Goal: Task Accomplishment & Management: Manage account settings

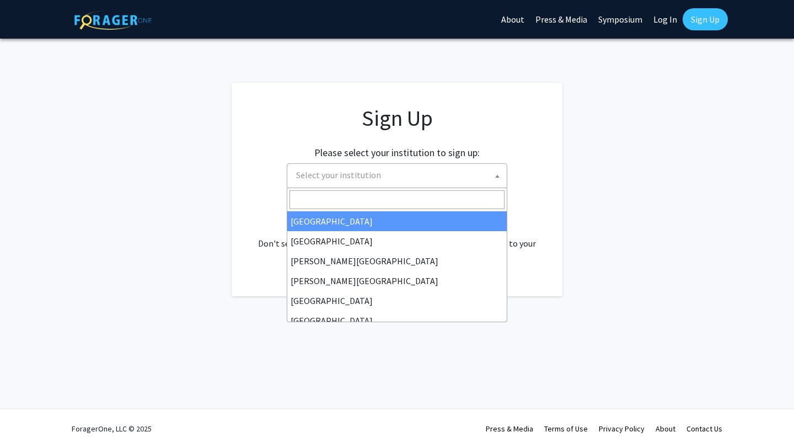
click at [432, 177] on span "Select your institution" at bounding box center [399, 175] width 215 height 23
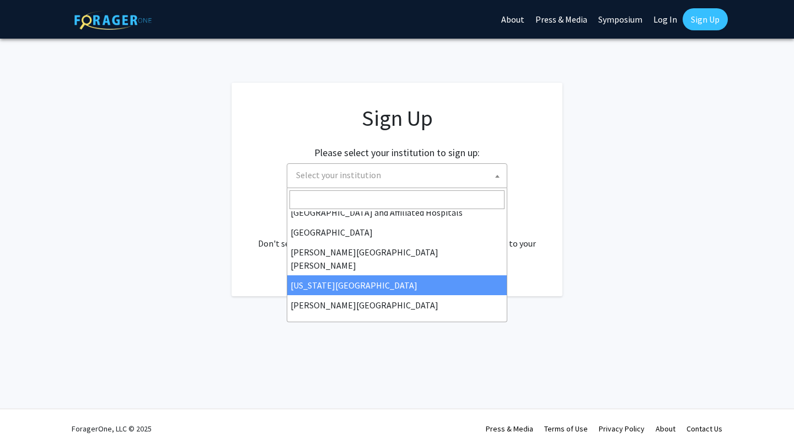
scroll to position [156, 0]
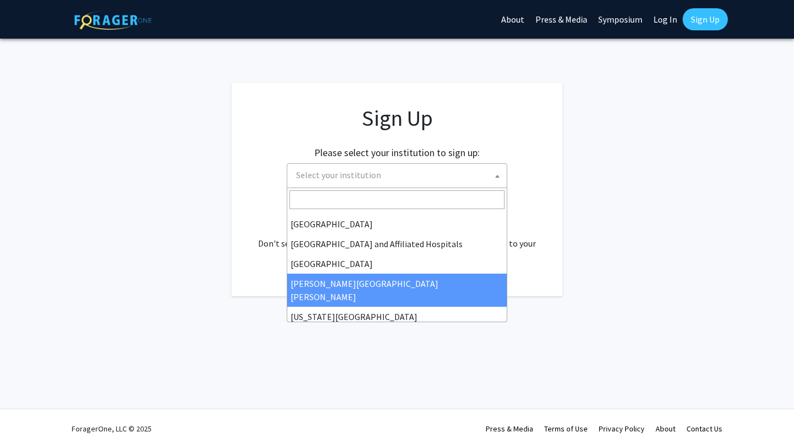
select select "1"
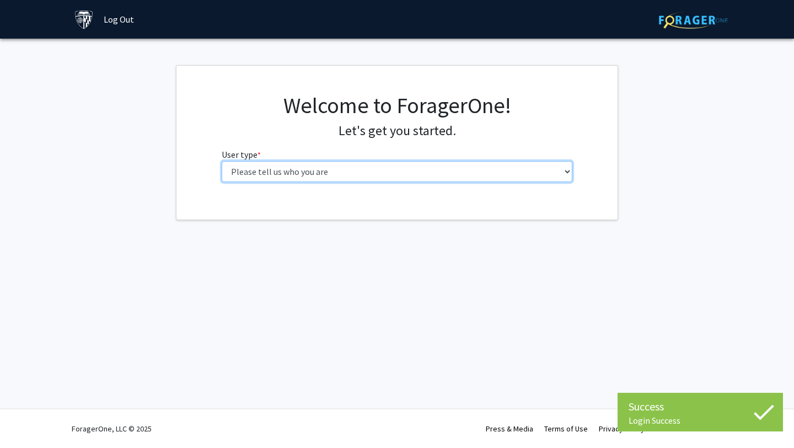
click at [481, 171] on select "Please tell us who you are Undergraduate Student Master's Student Doctoral Cand…" at bounding box center [397, 171] width 351 height 21
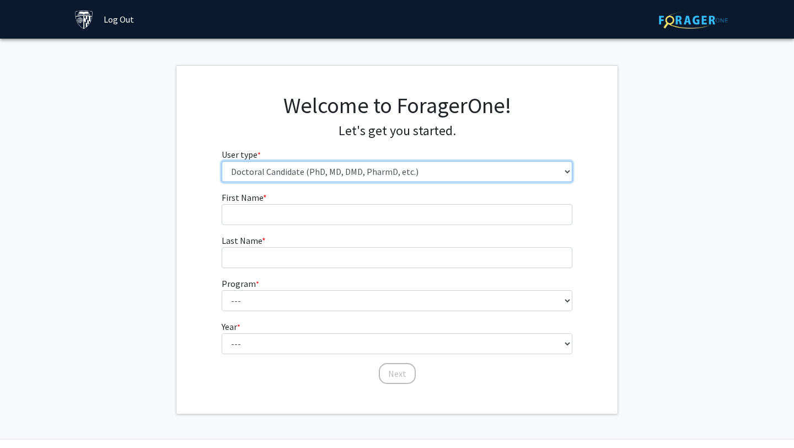
click at [493, 175] on select "Please tell us who you are Undergraduate Student Master's Student Doctoral Cand…" at bounding box center [397, 171] width 351 height 21
select select "2: masters"
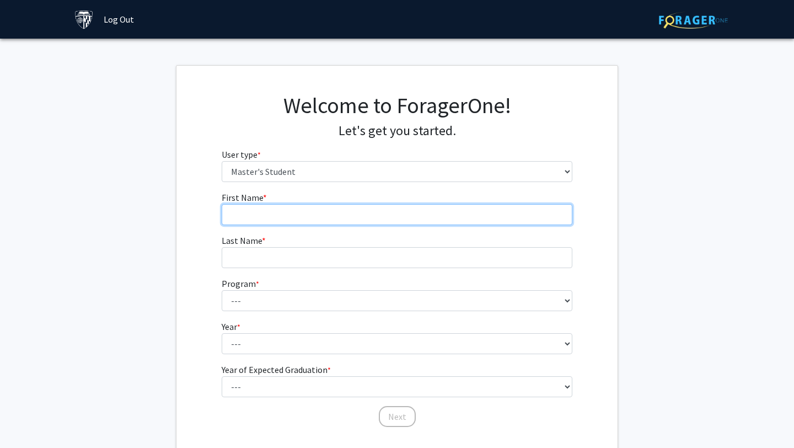
click at [481, 218] on input "First Name * required" at bounding box center [397, 214] width 351 height 21
type input "Mauli"
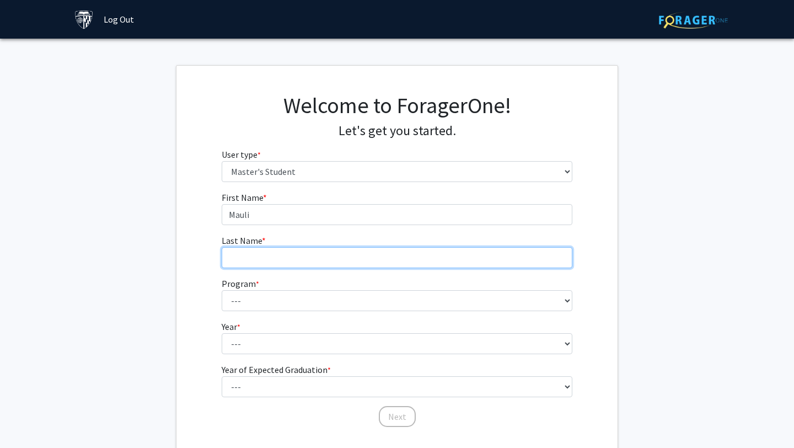
type input "Dosi"
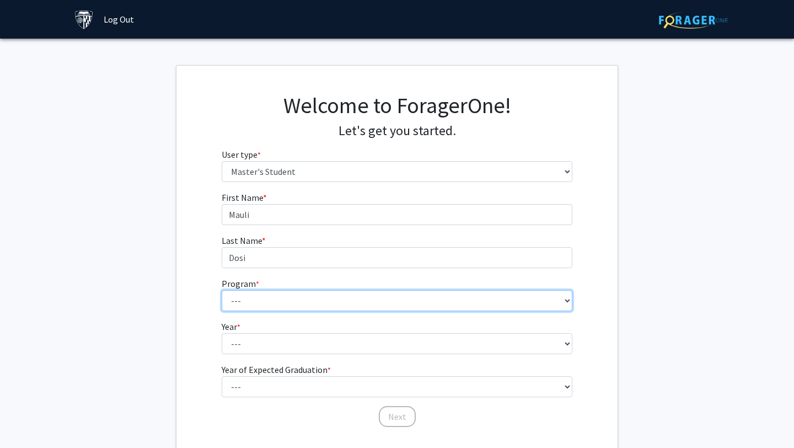
click at [360, 306] on select "--- Anatomy Education Applied and Computational Mathematics Applied Biomedical …" at bounding box center [397, 300] width 351 height 21
select select "53: 42"
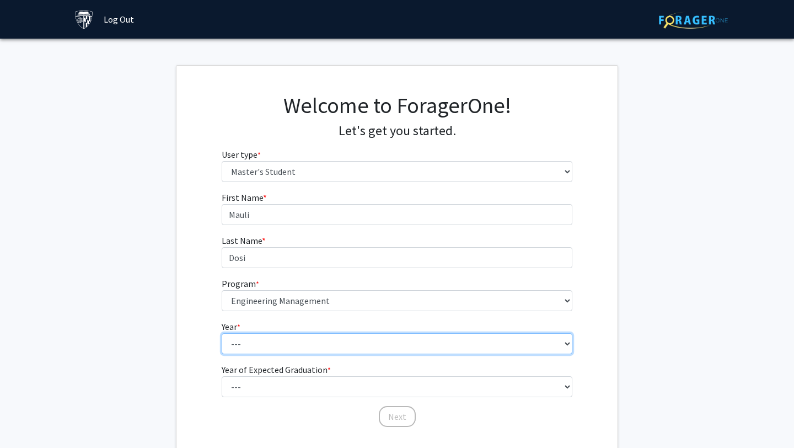
click at [372, 348] on select "--- First Year Second Year" at bounding box center [397, 343] width 351 height 21
select select "1: first_year"
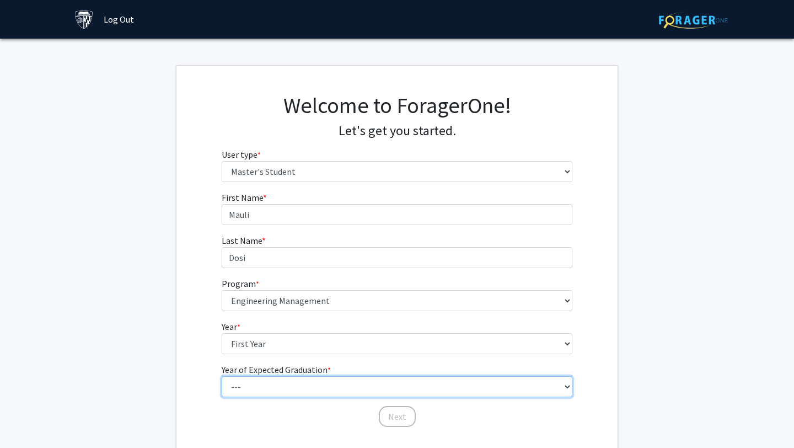
click at [380, 386] on select "--- 2025 2026 2027 2028 2029 2030 2031 2032 2033 2034" at bounding box center [397, 386] width 351 height 21
select select "3: 2027"
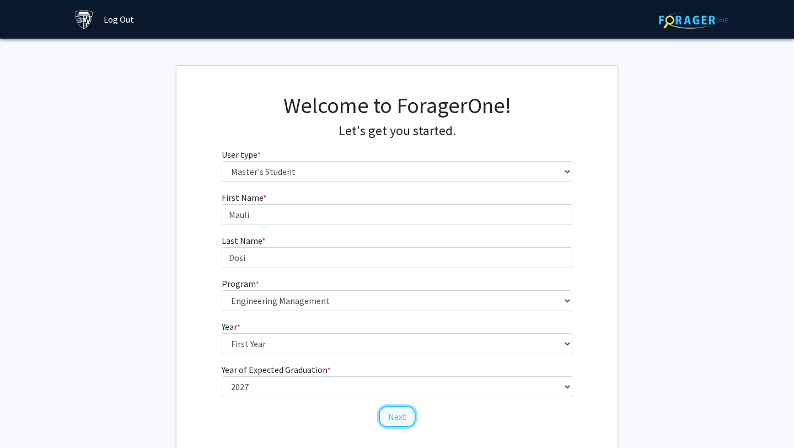
click at [399, 417] on button "Next" at bounding box center [397, 416] width 37 height 21
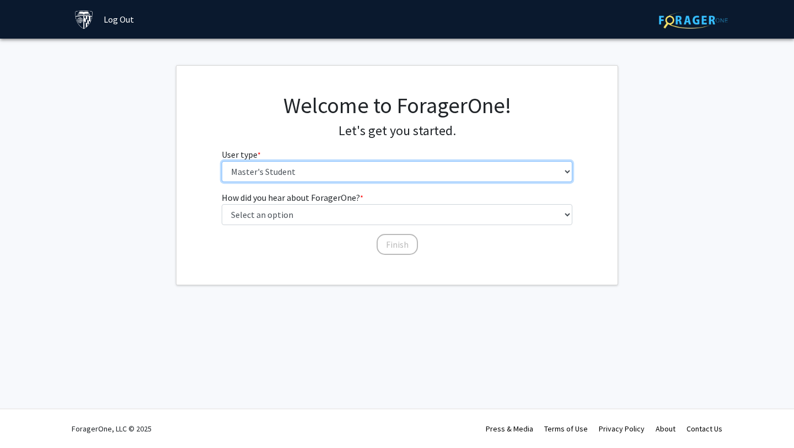
click at [483, 177] on select "Please tell us who you are Undergraduate Student Master's Student Doctoral Cand…" at bounding box center [397, 171] width 351 height 21
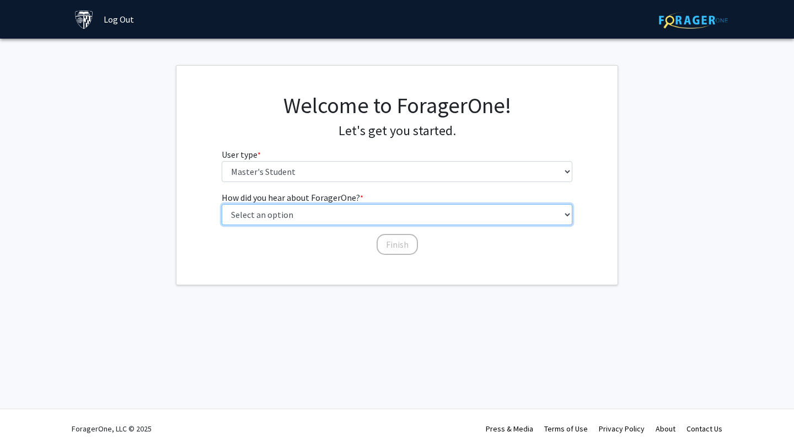
click at [481, 223] on select "Select an option Peer/student recommendation Faculty/staff recommendation Unive…" at bounding box center [397, 214] width 351 height 21
select select "3: university_website"
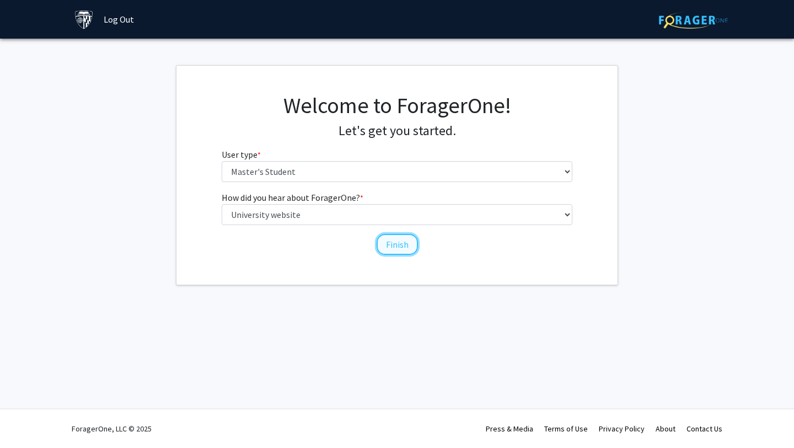
click at [405, 239] on button "Finish" at bounding box center [396, 244] width 41 height 21
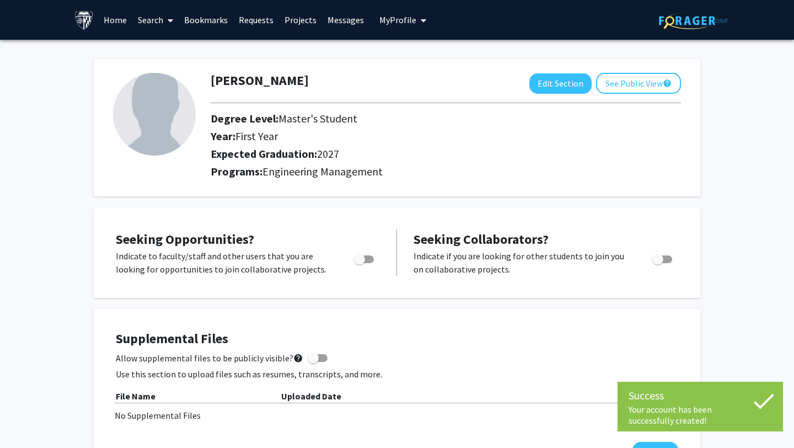
click at [170, 94] on img at bounding box center [154, 114] width 83 height 83
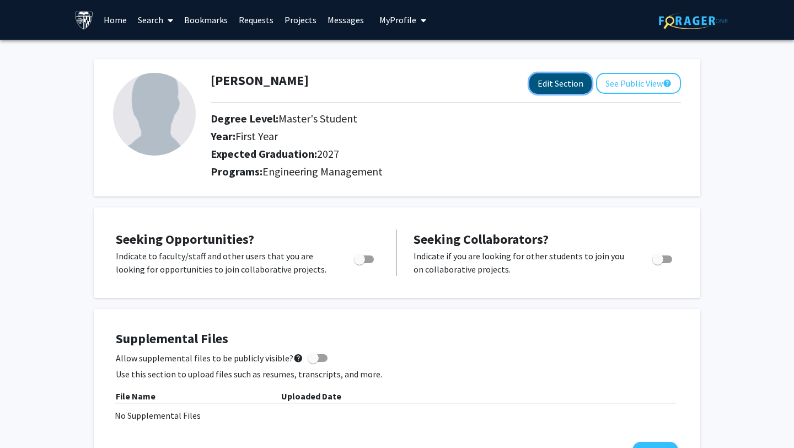
click at [550, 80] on button "Edit Section" at bounding box center [560, 83] width 62 height 20
select select "first_year"
select select "2027"
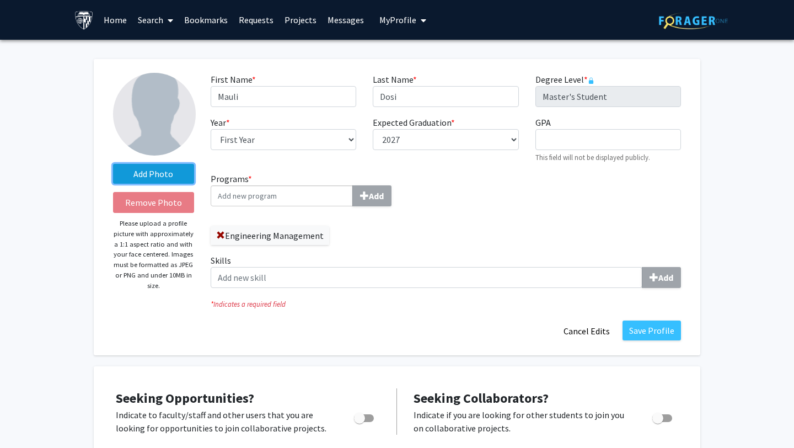
click at [153, 177] on label "Add Photo" at bounding box center [153, 174] width 81 height 20
click at [0, 0] on input "Add Photo" at bounding box center [0, 0] width 0 height 0
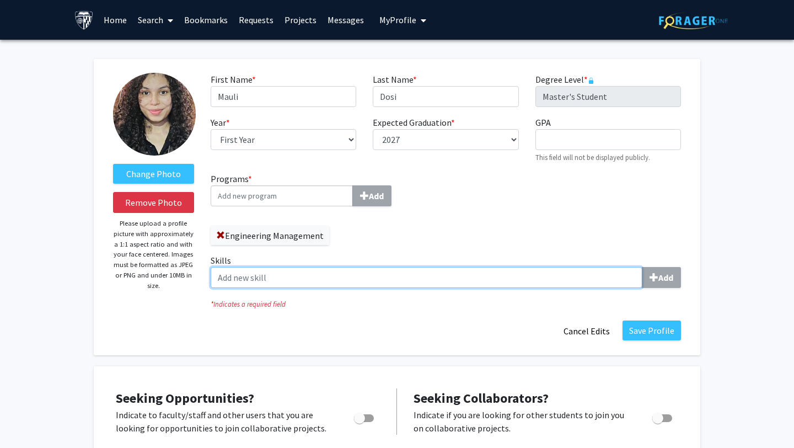
click at [389, 284] on input "Skills Add" at bounding box center [427, 277] width 432 height 21
paste input "Literature review, statistical analysis (SPSS, R, Excel), data visualization (T…"
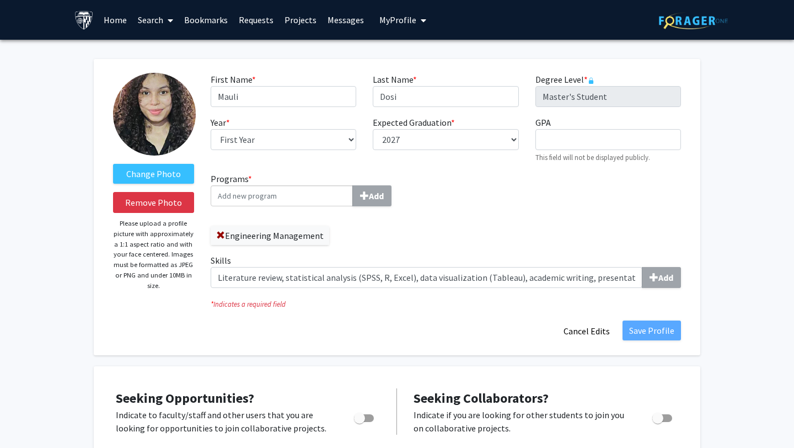
click at [396, 326] on fg-title-edit "First Name * required [PERSON_NAME] Last Name * required Dosi Degree Level * re…" at bounding box center [446, 207] width 470 height 268
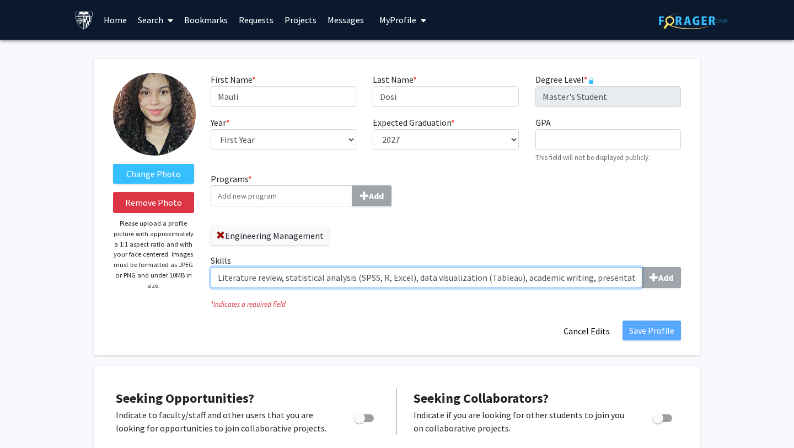
click at [612, 281] on input "Literature review, statistical analysis (SPSS, R, Excel), data visualization (T…" at bounding box center [427, 277] width 432 height 21
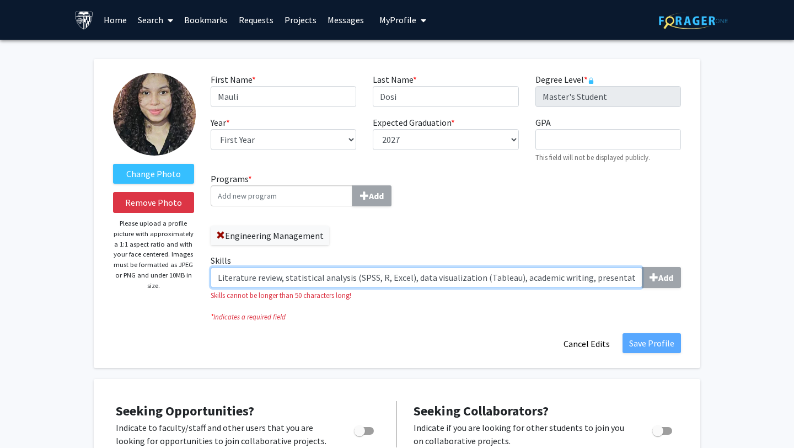
drag, startPoint x: 281, startPoint y: 280, endPoint x: 585, endPoint y: 310, distance: 306.3
click at [585, 310] on fg-title-edit "First Name * required [PERSON_NAME] Last Name * required Dosi Degree Level * re…" at bounding box center [446, 213] width 470 height 281
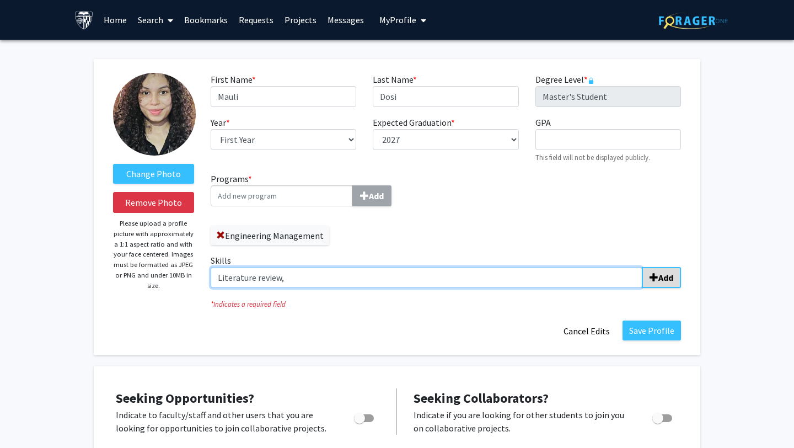
type input "Literature review,"
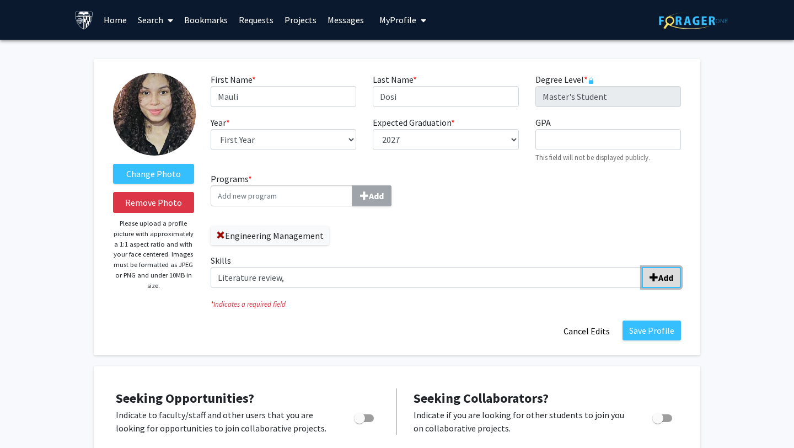
click at [656, 279] on span "submit" at bounding box center [653, 277] width 9 height 9
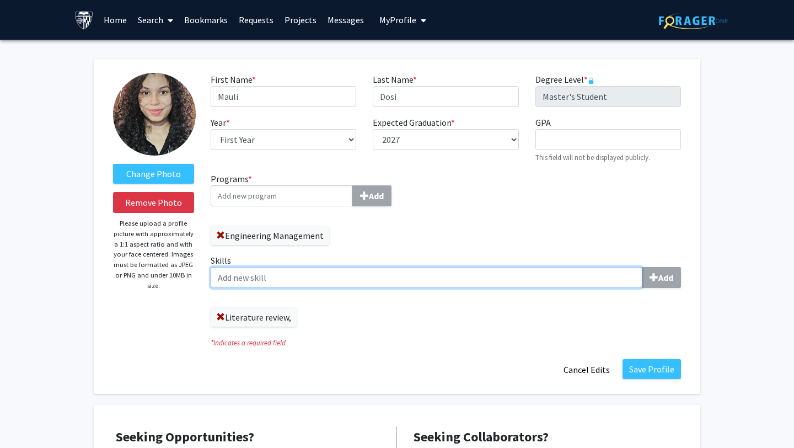
click at [607, 280] on input "Skills Add" at bounding box center [427, 277] width 432 height 21
paste input "Literature review, statistical analysis (SPSS, R, Excel), data visualization (T…"
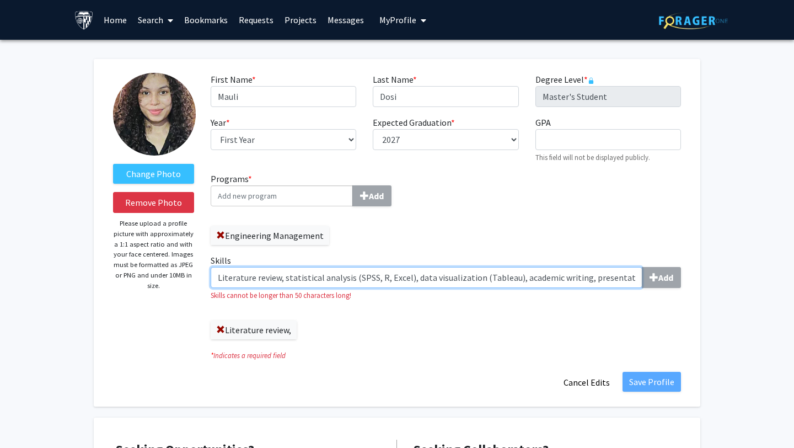
drag, startPoint x: 281, startPoint y: 279, endPoint x: 179, endPoint y: 277, distance: 101.4
click at [179, 277] on form "Change Photo Remove Photo Please upload a profile picture with approximately a …" at bounding box center [397, 233] width 584 height 320
drag, startPoint x: 344, startPoint y: 281, endPoint x: 637, endPoint y: 278, distance: 293.3
click at [637, 278] on input "statistical analysis (SPSS, R, Excel), data visualization (Tableau), academic w…" at bounding box center [427, 277] width 432 height 21
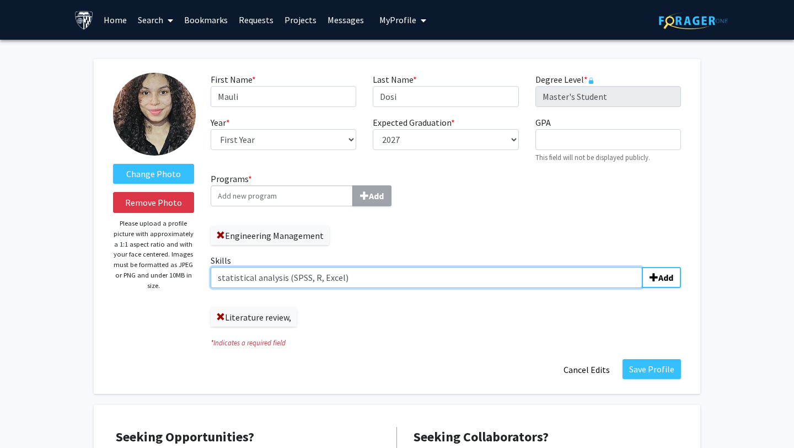
scroll to position [0, 0]
type input "statistical analysis (SPSS, R, Excel)"
click at [604, 277] on input "Skills Add" at bounding box center [427, 277] width 432 height 21
paste input ", data visualization (Tableau), academic writing, presentation design, time man…"
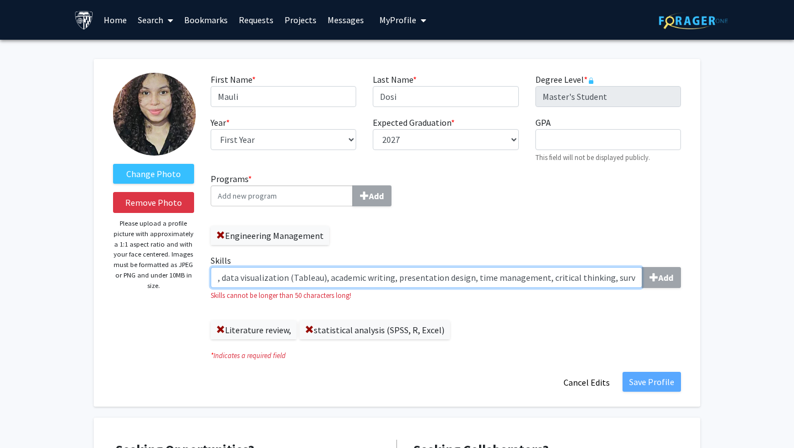
drag, startPoint x: 221, startPoint y: 278, endPoint x: 324, endPoint y: 278, distance: 102.5
click at [324, 278] on input ", data visualization (Tableau), academic writing, presentation design, time man…" at bounding box center [427, 277] width 432 height 21
click at [647, 282] on div "academic writing, presentation design, time management, critical thinking, surv…" at bounding box center [446, 277] width 470 height 21
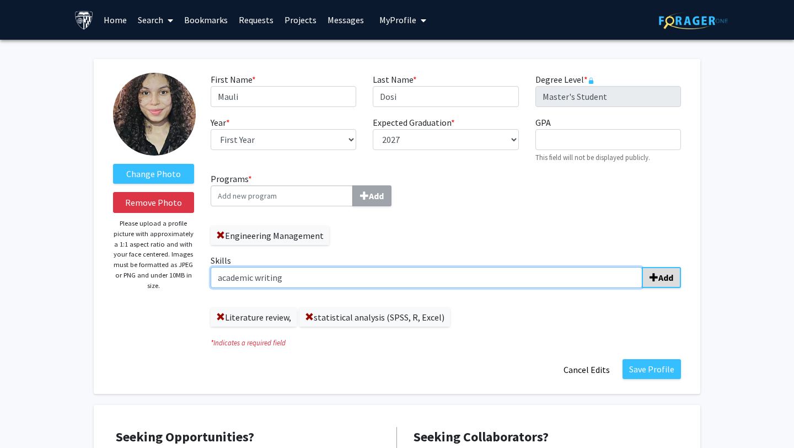
type input "academic writing"
click at [583, 278] on input "Skills Add" at bounding box center [427, 277] width 432 height 21
paste input ", data visualization (Tableau), academic writing, presentation design, time man…"
type input ", data visualization (Tableau), academic writing, presentation design, time man…"
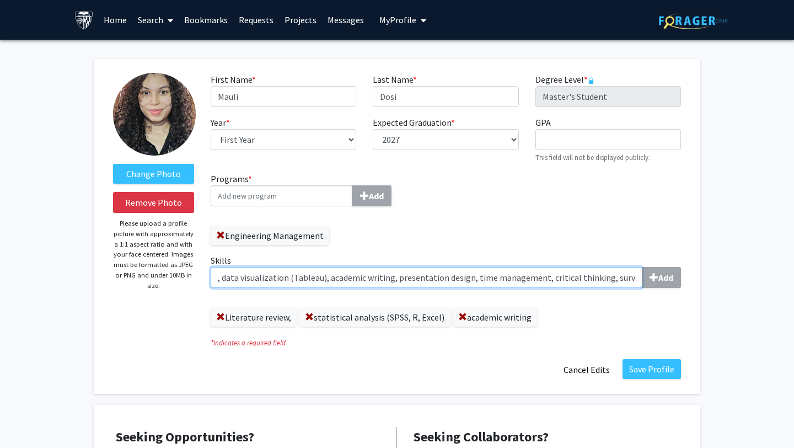
scroll to position [0, 186]
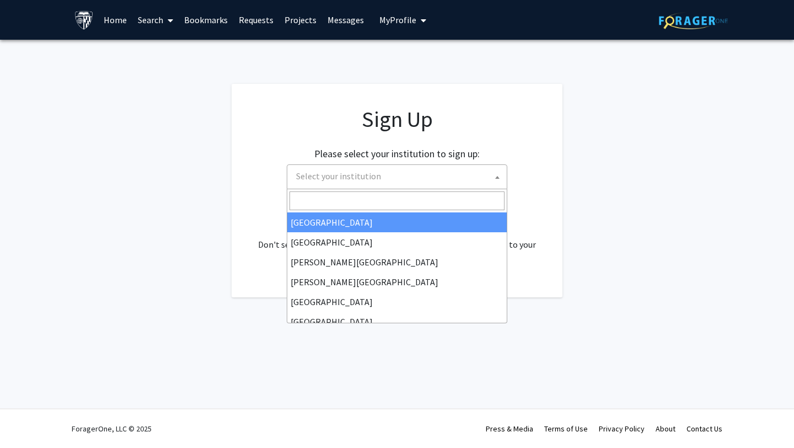
click at [426, 177] on span "Select your institution" at bounding box center [399, 176] width 215 height 23
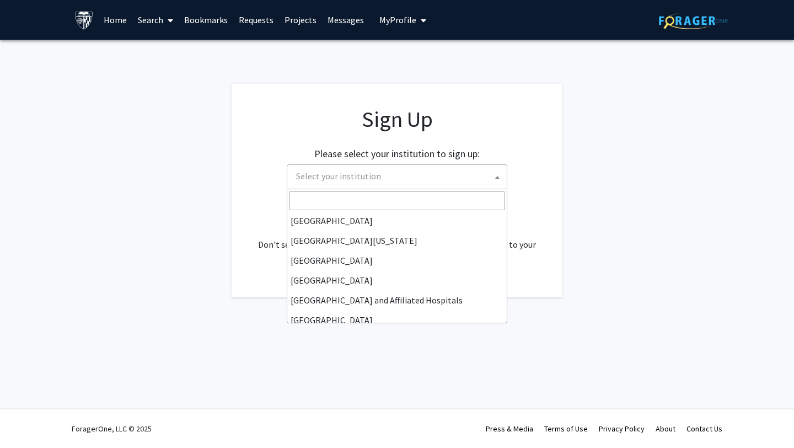
scroll to position [386, 0]
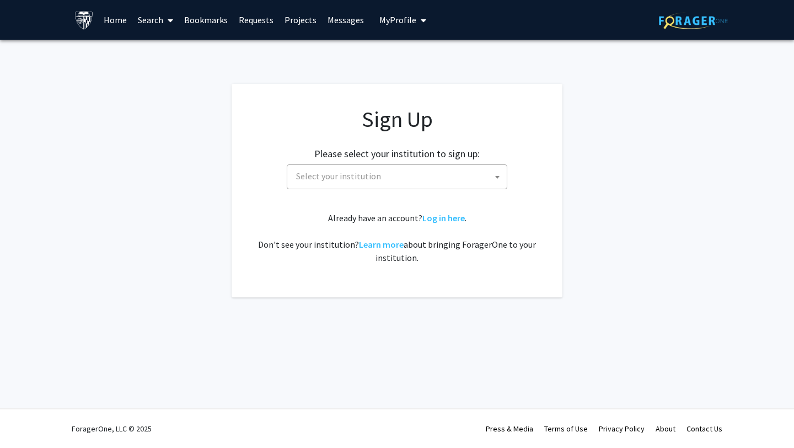
click at [421, 20] on icon "My profile dropdown to access profile and logout" at bounding box center [424, 20] width 6 height 9
click at [415, 62] on span "View Profile" at bounding box center [448, 63] width 67 height 12
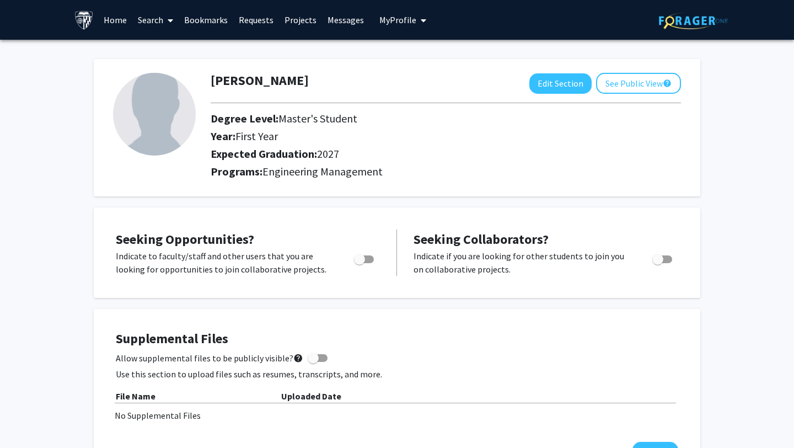
click at [141, 99] on img at bounding box center [154, 114] width 83 height 83
click at [559, 83] on button "Edit Section" at bounding box center [560, 83] width 62 height 20
select select "first_year"
select select "2027"
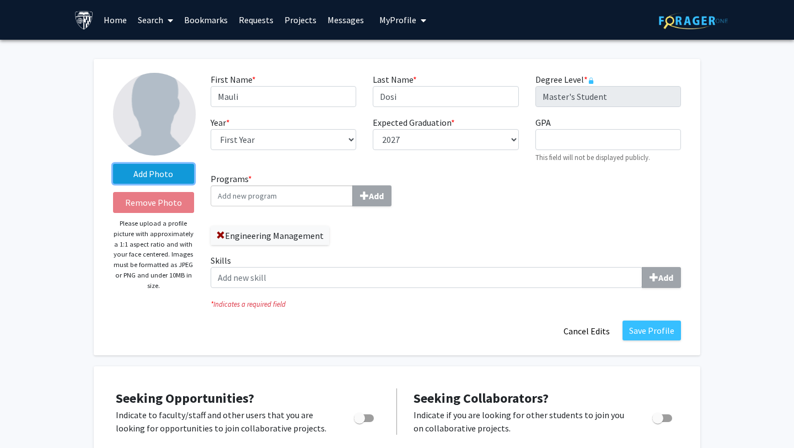
click at [152, 171] on label "Add Photo" at bounding box center [153, 174] width 81 height 20
click at [0, 0] on input "Add Photo" at bounding box center [0, 0] width 0 height 0
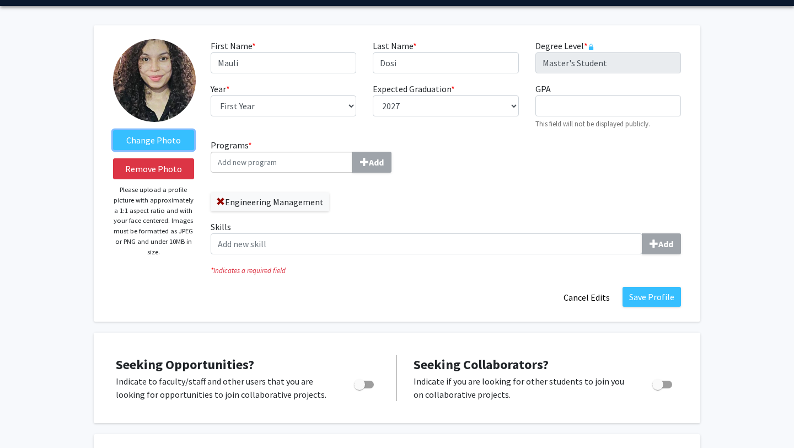
scroll to position [40, 0]
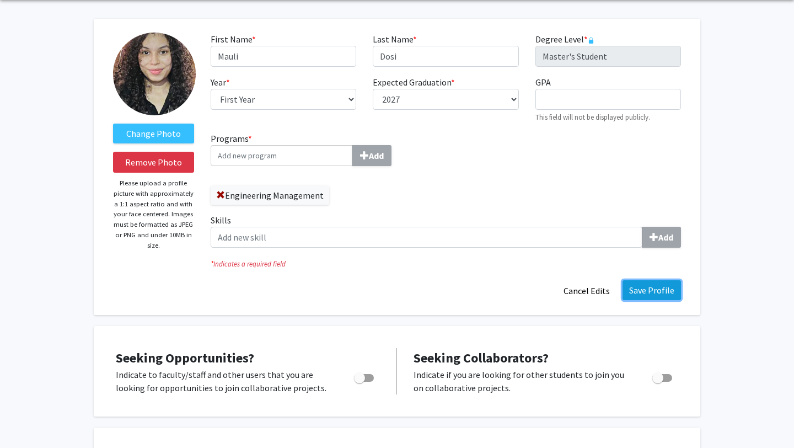
click at [645, 294] on button "Save Profile" at bounding box center [651, 290] width 58 height 20
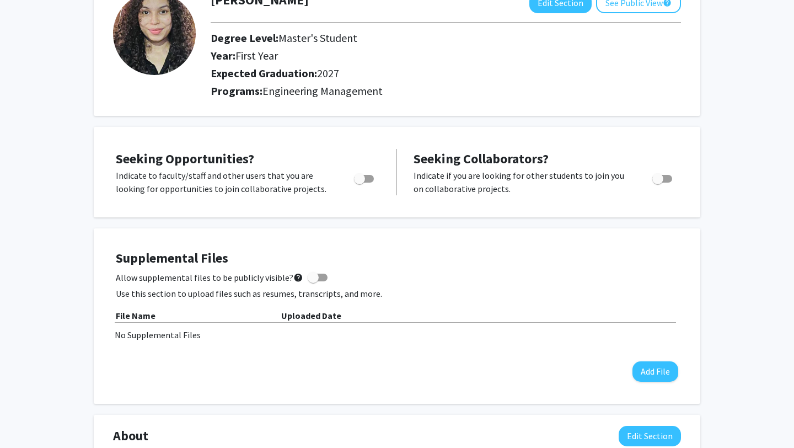
scroll to position [82, 0]
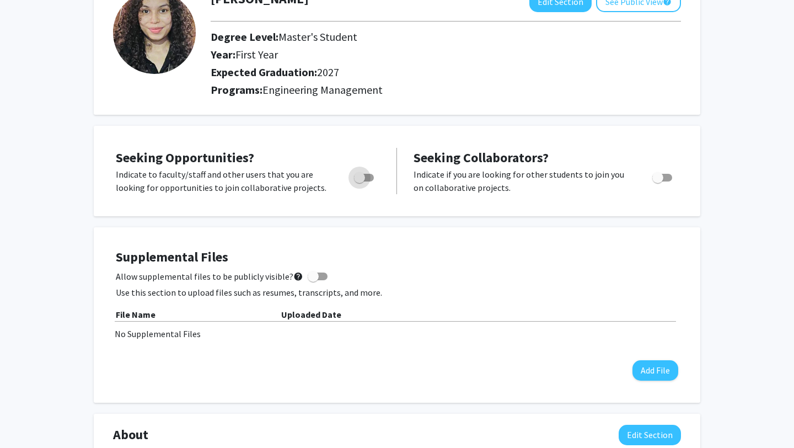
click at [370, 174] on span "Toggle" at bounding box center [364, 178] width 20 height 8
click at [359, 181] on input "Are you actively seeking opportunities?" at bounding box center [359, 181] width 1 height 1
checkbox input "true"
click at [666, 179] on span "Toggle" at bounding box center [662, 178] width 20 height 8
click at [658, 181] on input "Would you like to receive other student requests to work with you?" at bounding box center [657, 181] width 1 height 1
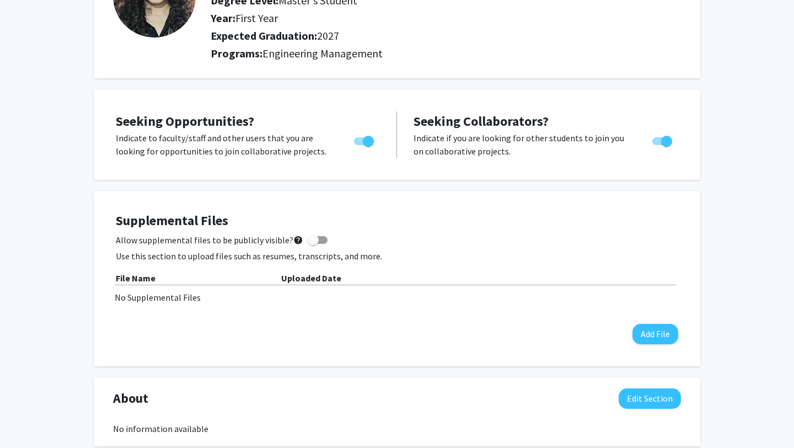
scroll to position [117, 0]
click at [655, 141] on span "Toggle" at bounding box center [662, 142] width 20 height 8
click at [657, 146] on input "Would you like to receive other student requests to work with you?" at bounding box center [657, 146] width 1 height 1
click at [657, 141] on span "Toggle" at bounding box center [657, 141] width 11 height 11
click at [657, 146] on input "Would you like to receive other student requests to work with you?" at bounding box center [657, 146] width 1 height 1
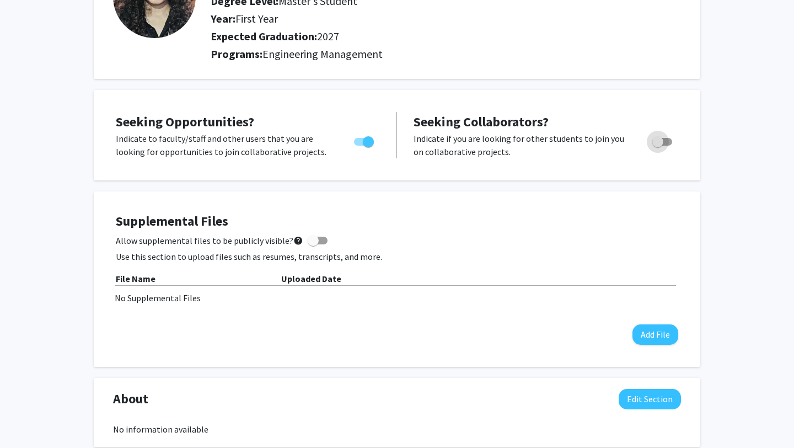
click at [670, 140] on span "Toggle" at bounding box center [662, 142] width 20 height 8
click at [658, 146] on input "Would you like to receive other student requests to work with you?" at bounding box center [657, 146] width 1 height 1
checkbox input "true"
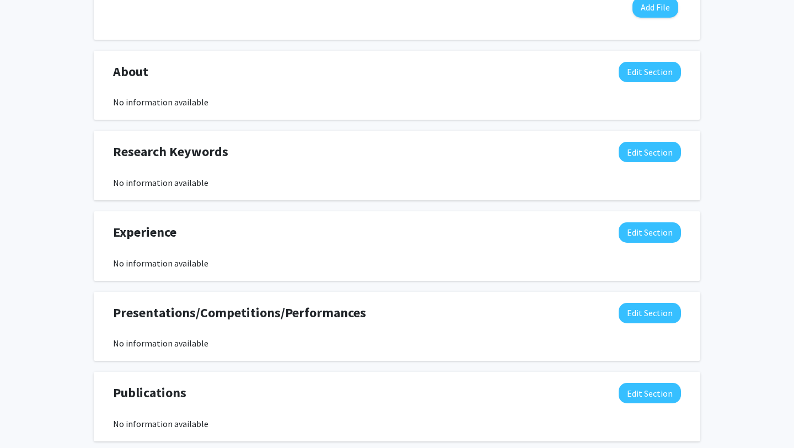
scroll to position [0, 0]
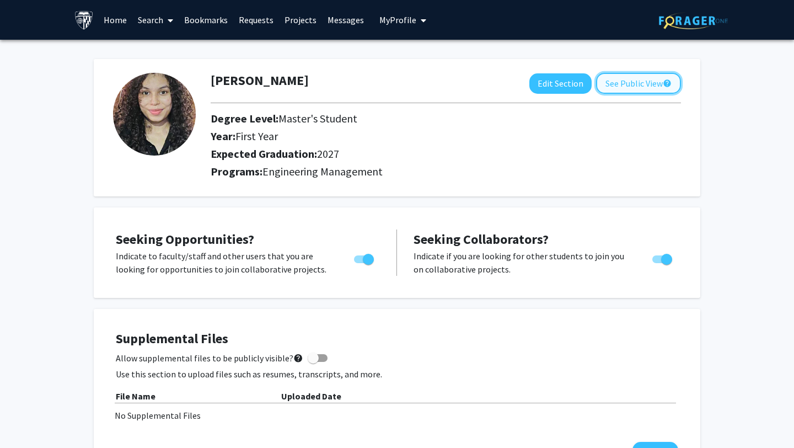
click at [627, 83] on button "See Public View help" at bounding box center [638, 83] width 85 height 21
